Goal: Task Accomplishment & Management: Use online tool/utility

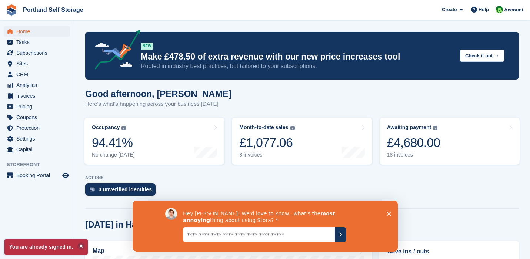
click at [390, 214] on icon "Close survey" at bounding box center [388, 214] width 4 height 4
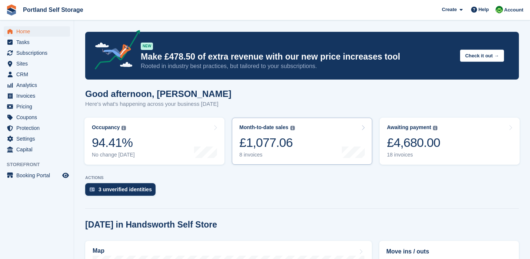
click at [265, 128] on div "Month-to-date sales" at bounding box center [263, 127] width 49 height 6
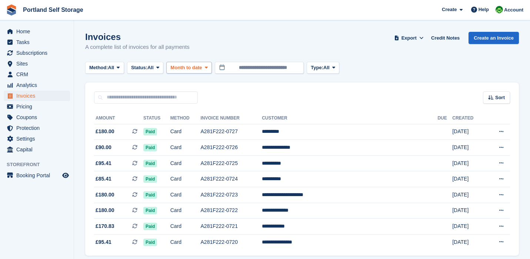
click at [188, 70] on span "Month to date" at bounding box center [185, 67] width 31 height 7
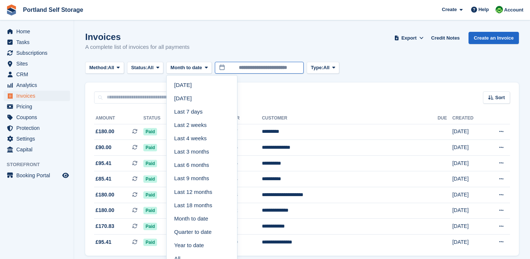
click at [258, 66] on input "**********" at bounding box center [259, 68] width 89 height 12
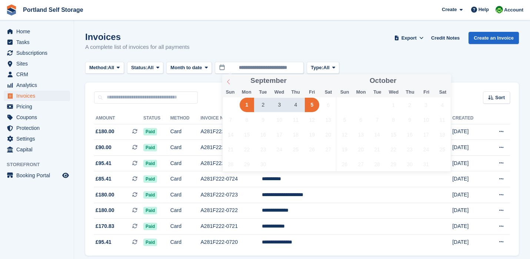
click at [230, 83] on icon at bounding box center [228, 81] width 5 height 5
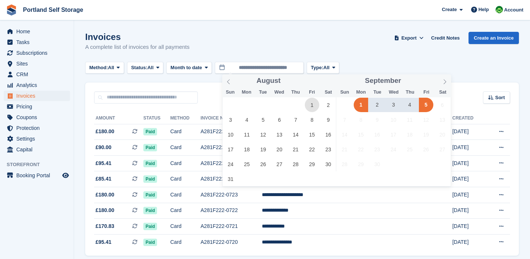
click at [310, 107] on span "1" at bounding box center [312, 105] width 14 height 14
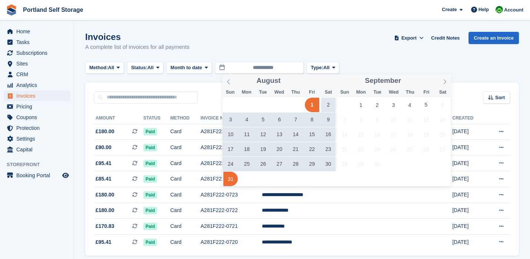
click at [228, 180] on span "31" at bounding box center [230, 179] width 14 height 14
type input "**********"
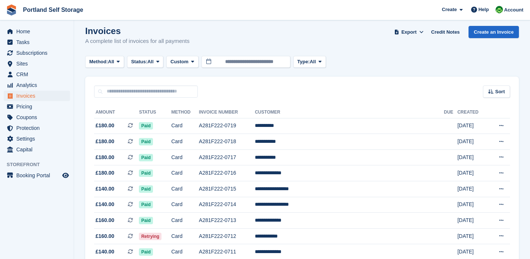
scroll to position [7, 0]
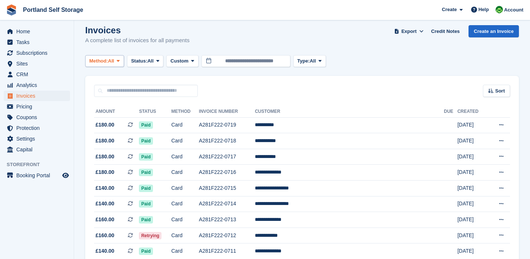
click at [120, 63] on icon at bounding box center [118, 60] width 3 height 5
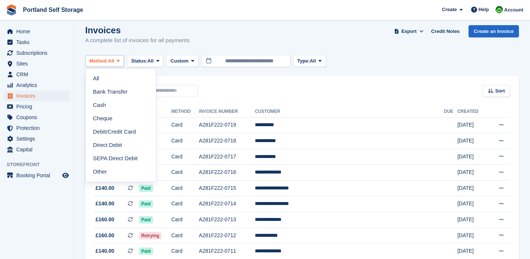
click at [120, 63] on icon at bounding box center [118, 60] width 3 height 5
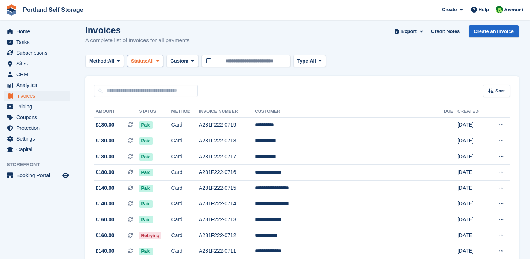
click at [145, 63] on span "Status:" at bounding box center [139, 60] width 16 height 7
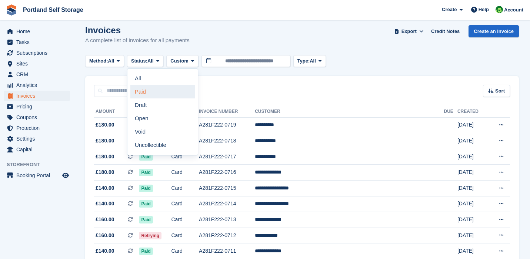
click at [154, 90] on link "Paid" at bounding box center [162, 91] width 64 height 13
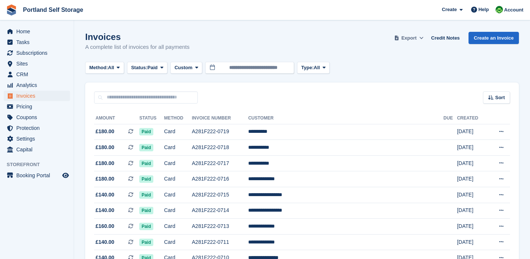
click at [415, 37] on button "Export" at bounding box center [408, 38] width 33 height 12
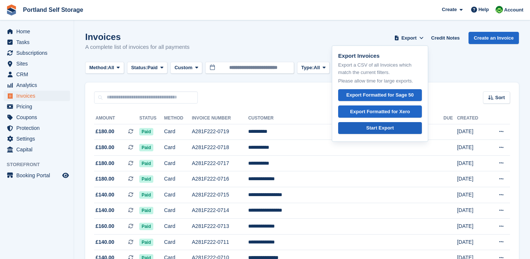
click at [382, 131] on link "Start Export" at bounding box center [380, 128] width 84 height 12
